Goal: Information Seeking & Learning: Learn about a topic

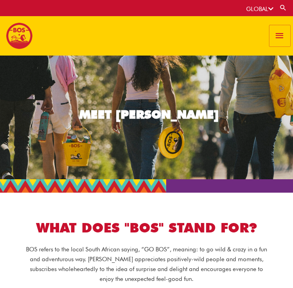
click at [277, 37] on span "button" at bounding box center [279, 35] width 11 height 21
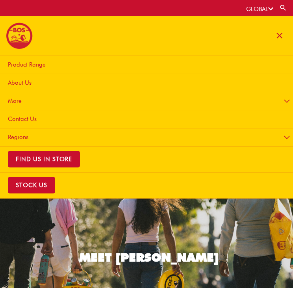
click at [31, 68] on link "Product Range" at bounding box center [148, 65] width 300 height 18
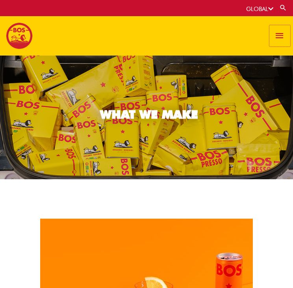
click at [277, 33] on span "button" at bounding box center [279, 35] width 11 height 21
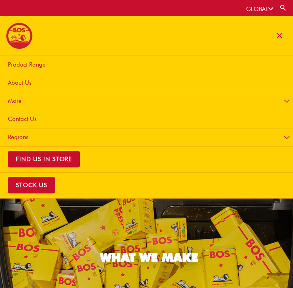
click at [17, 35] on img at bounding box center [19, 35] width 27 height 27
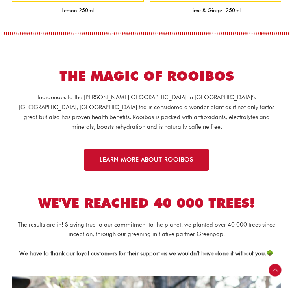
scroll to position [1017, 0]
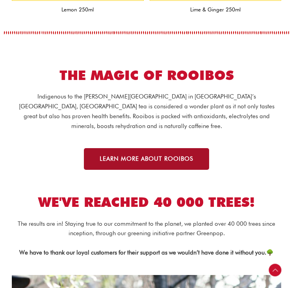
click at [185, 156] on span "LEARN MORE ABOUT ROOIBOS" at bounding box center [147, 159] width 94 height 6
